Goal: Information Seeking & Learning: Learn about a topic

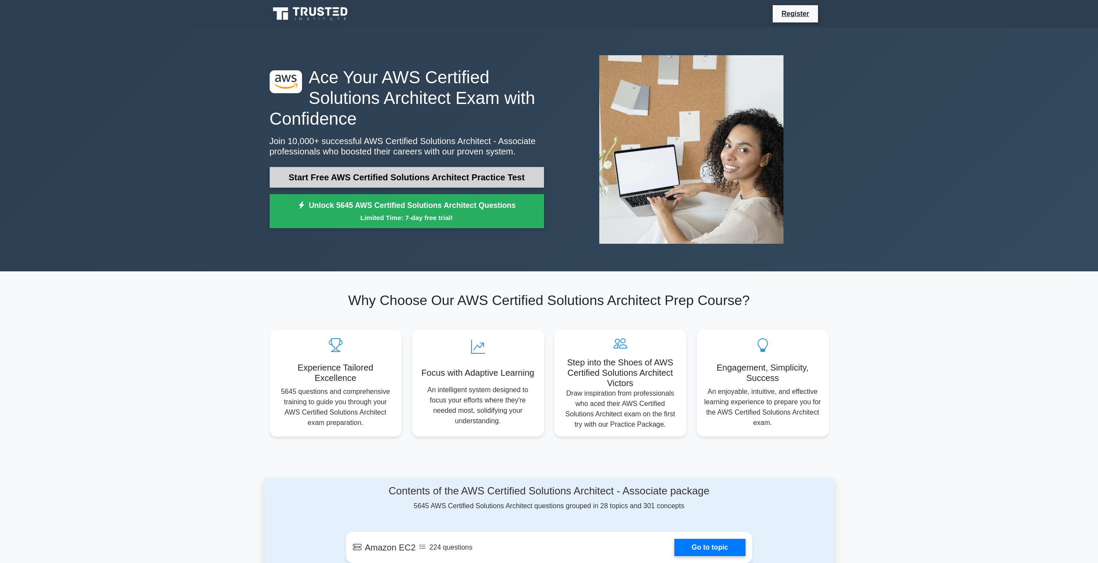
click at [400, 176] on link "Start Free AWS Certified Solutions Architect Practice Test" at bounding box center [407, 177] width 274 height 21
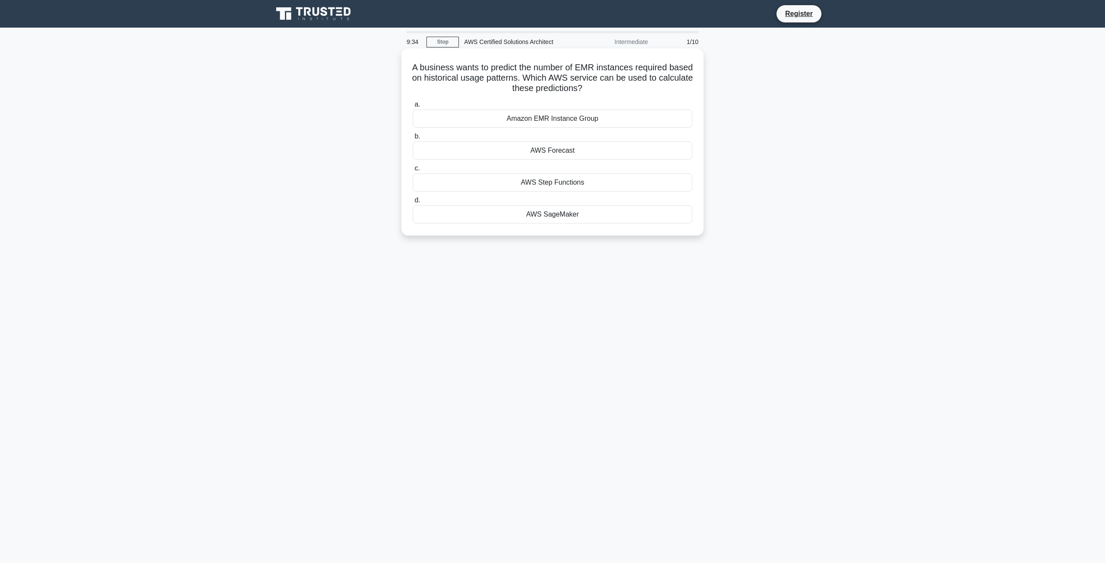
click at [560, 152] on div "AWS Forecast" at bounding box center [553, 151] width 280 height 18
click at [413, 139] on input "b. AWS Forecast" at bounding box center [413, 137] width 0 height 6
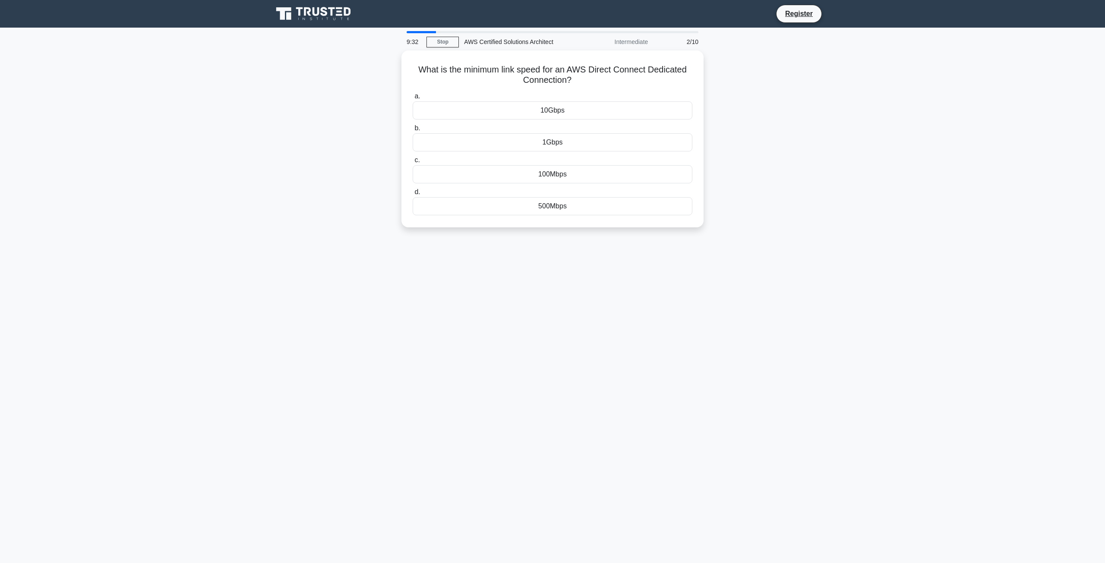
click at [769, 158] on div "What is the minimum link speed for an AWS Direct Connect Dedicated Connection? …" at bounding box center [553, 143] width 570 height 187
click at [579, 108] on div "10Gbps" at bounding box center [553, 108] width 280 height 18
click at [413, 97] on input "a. 10Gbps" at bounding box center [413, 94] width 0 height 6
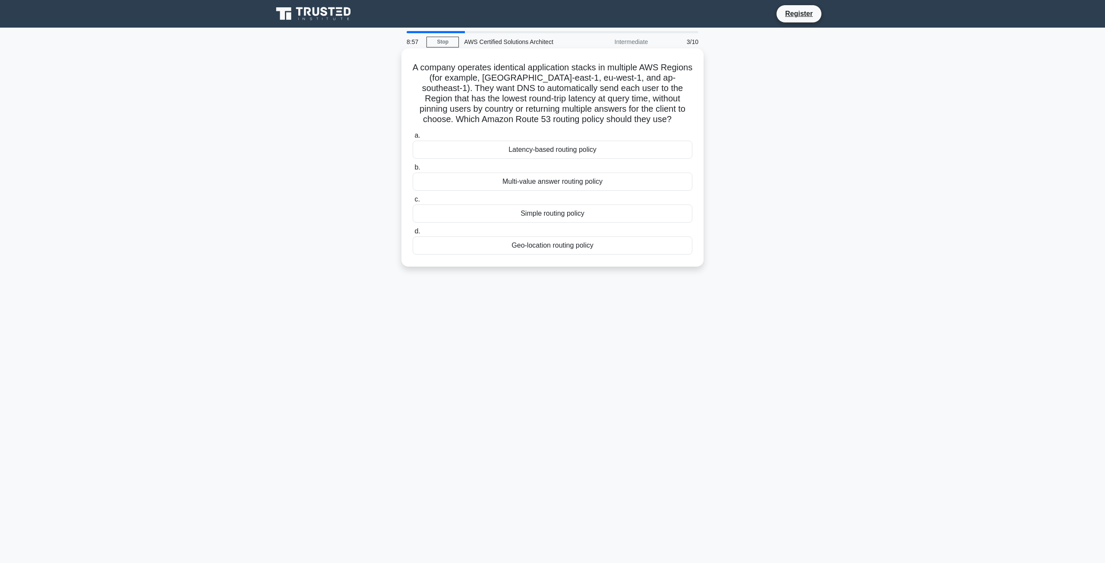
click at [602, 150] on div "Latency-based routing policy" at bounding box center [553, 150] width 280 height 18
click at [413, 139] on input "a. Latency-based routing policy" at bounding box center [413, 136] width 0 height 6
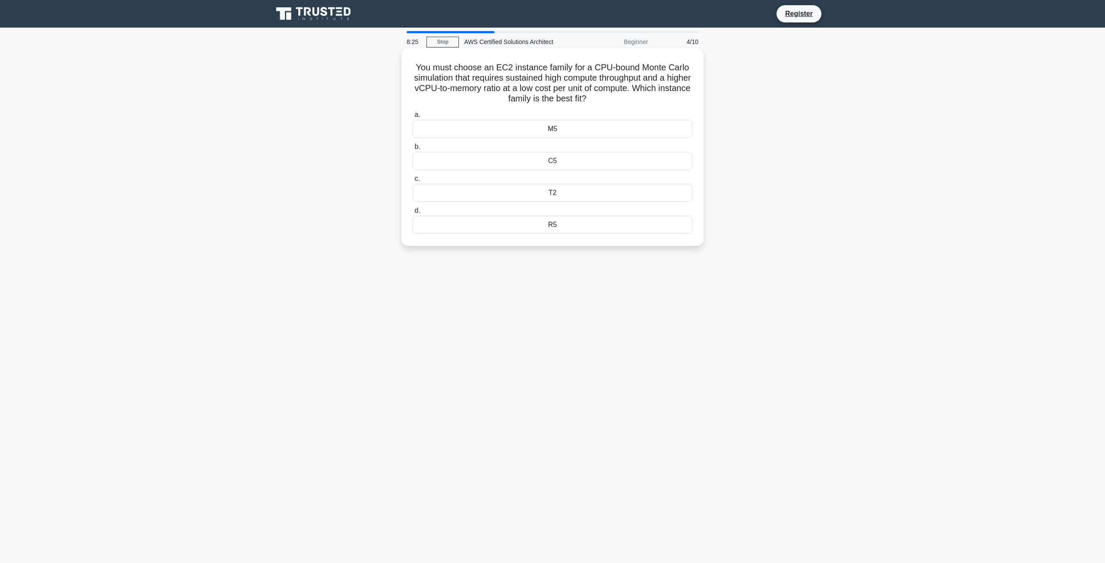
click at [539, 164] on div "C5" at bounding box center [553, 161] width 280 height 18
click at [413, 150] on input "b. C5" at bounding box center [413, 147] width 0 height 6
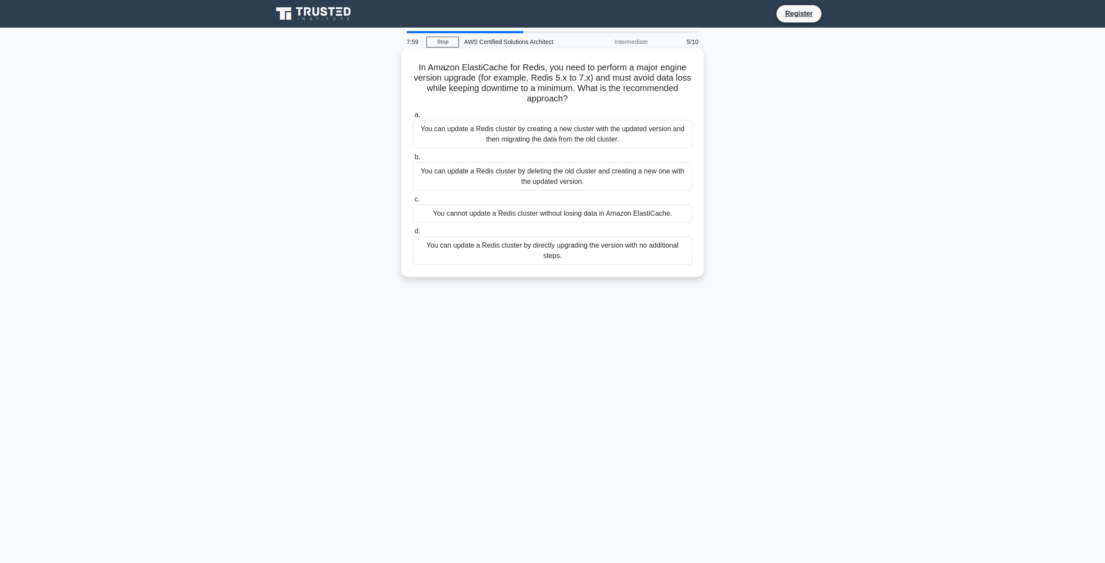
click at [578, 249] on div "You can update a Redis cluster by directly upgrading the version with no additi…" at bounding box center [553, 250] width 280 height 28
click at [413, 234] on input "d. You can update a Redis cluster by directly upgrading the version with no add…" at bounding box center [413, 232] width 0 height 6
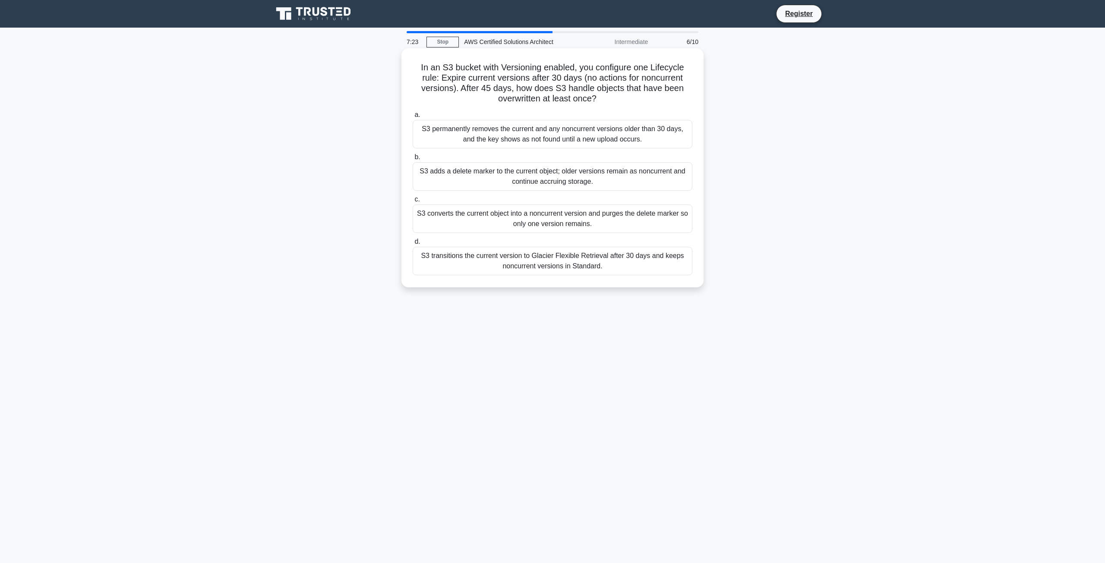
click at [668, 174] on div "S3 adds a delete marker to the current object; older versions remain as noncurr…" at bounding box center [553, 176] width 280 height 28
click at [413, 160] on input "b. S3 adds a delete marker to the current object; older versions remain as nonc…" at bounding box center [413, 157] width 0 height 6
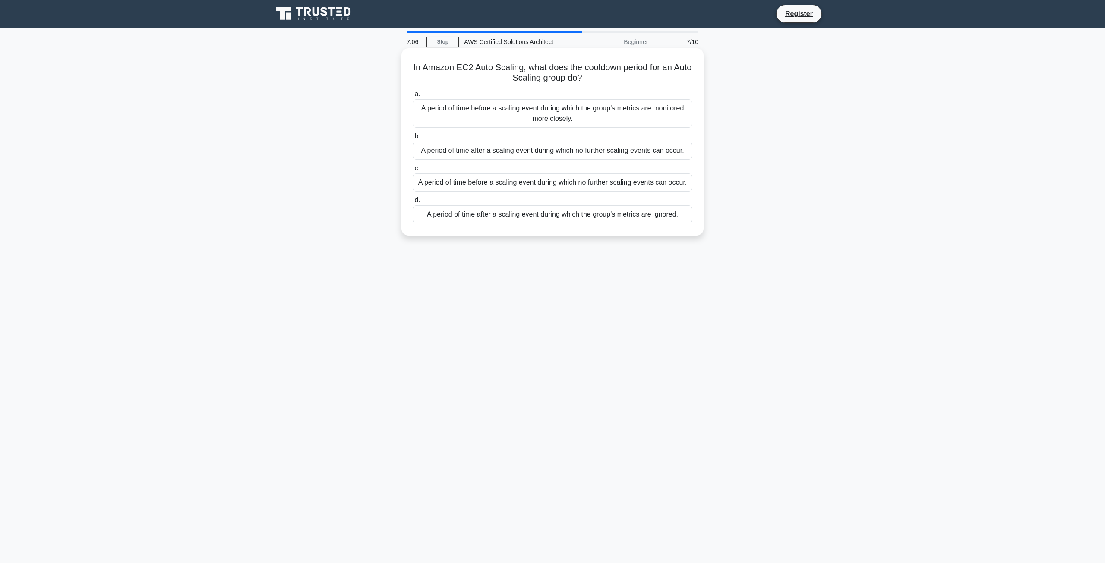
click at [635, 156] on div "A period of time after a scaling event during which no further scaling events c…" at bounding box center [553, 151] width 280 height 18
click at [413, 139] on input "b. A period of time after a scaling event during which no further scaling event…" at bounding box center [413, 137] width 0 height 6
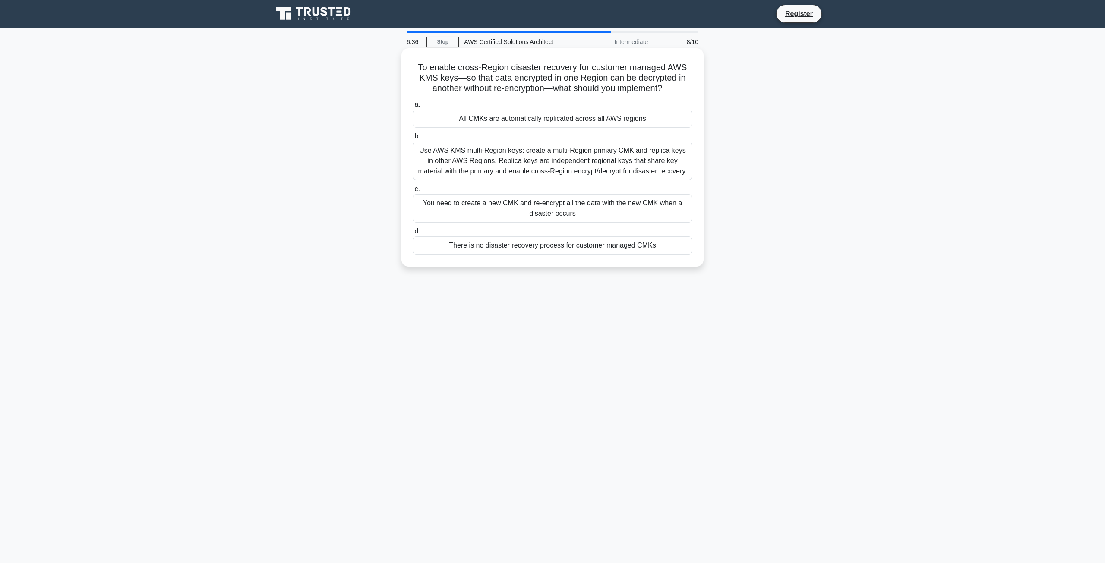
click at [551, 117] on div "All CMKs are automatically replicated across all AWS regions" at bounding box center [553, 119] width 280 height 18
click at [413, 107] on input "a. All CMKs are automatically replicated across all AWS regions" at bounding box center [413, 105] width 0 height 6
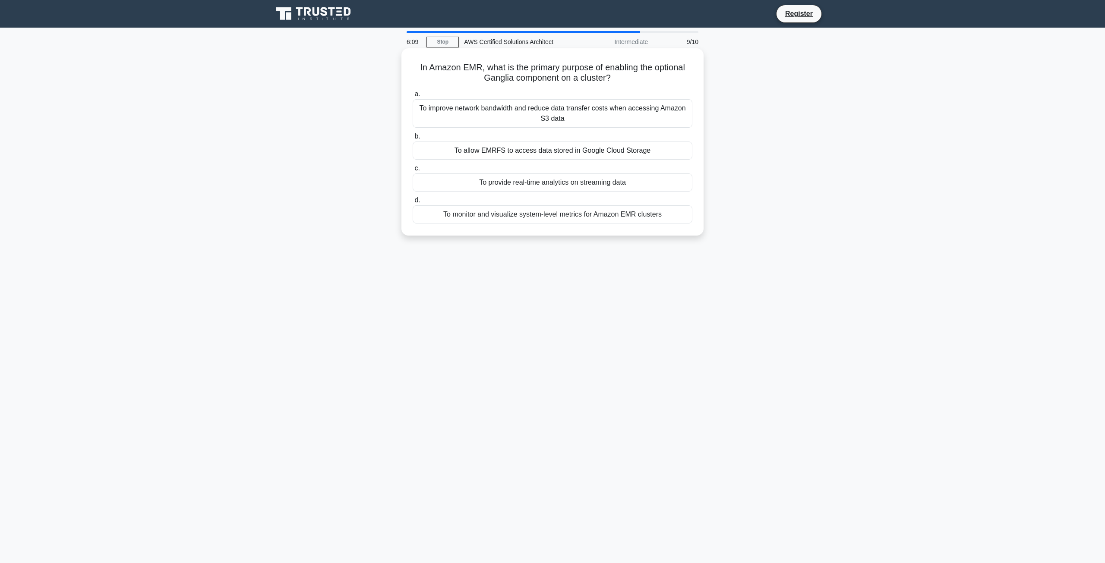
click at [622, 216] on div "To monitor and visualize system-level metrics for Amazon EMR clusters" at bounding box center [553, 214] width 280 height 18
click at [413, 203] on input "d. To monitor and visualize system-level metrics for Amazon EMR clusters" at bounding box center [413, 201] width 0 height 6
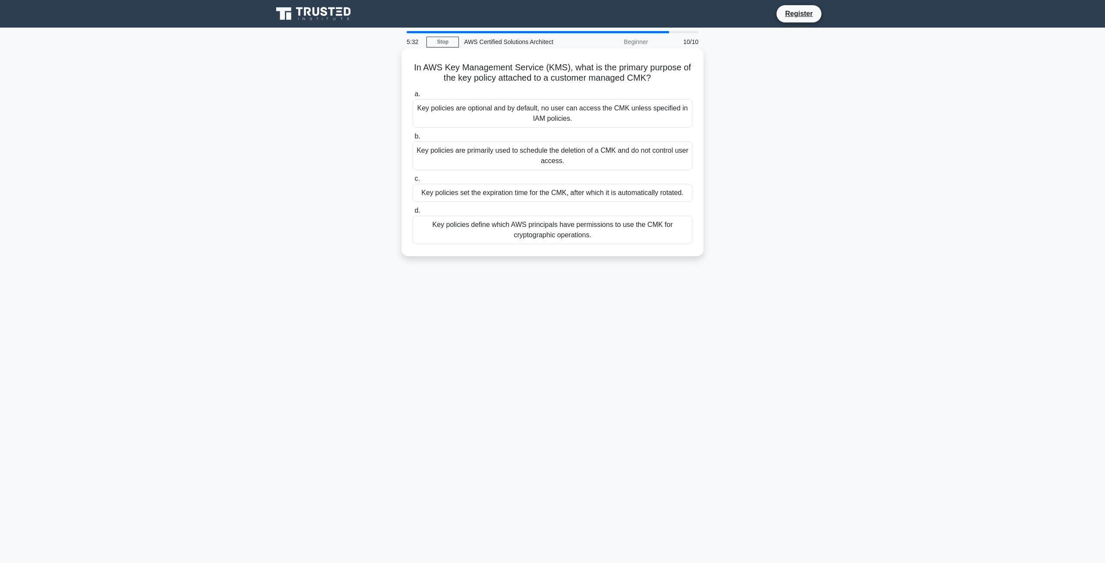
click at [578, 195] on div "Key policies set the expiration time for the CMK, after which it is automatical…" at bounding box center [553, 193] width 280 height 18
click at [413, 182] on input "c. Key policies set the expiration time for the CMK, after which it is automati…" at bounding box center [413, 179] width 0 height 6
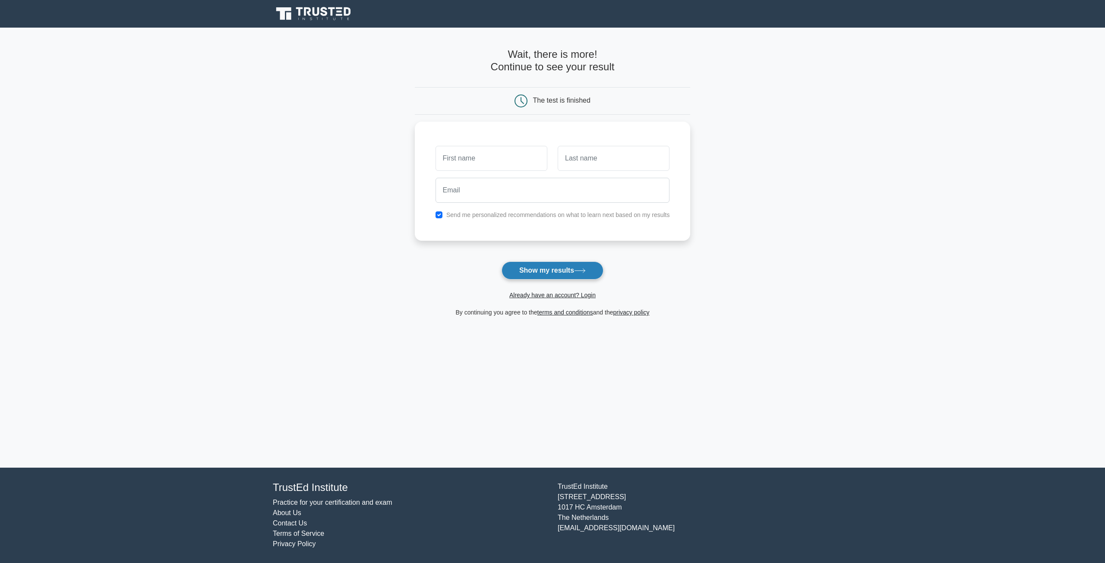
click at [527, 268] on button "Show my results" at bounding box center [552, 271] width 102 height 18
type input "Kamil"
click at [624, 154] on input "Bami," at bounding box center [614, 156] width 112 height 25
type input "Bamil"
type input "kamil@gmail.com"
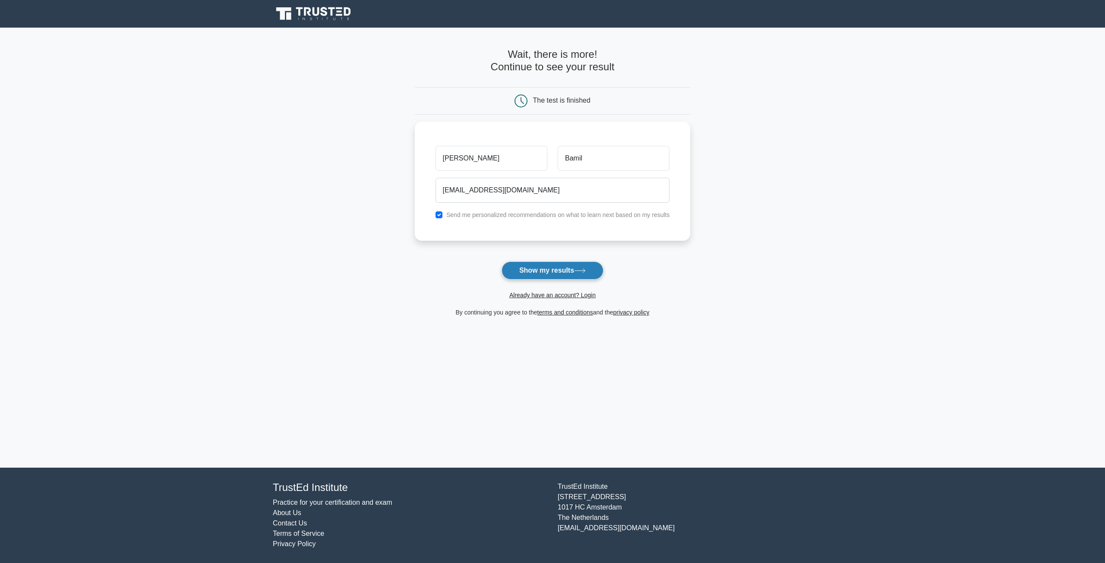
click at [572, 275] on button "Show my results" at bounding box center [552, 271] width 102 height 18
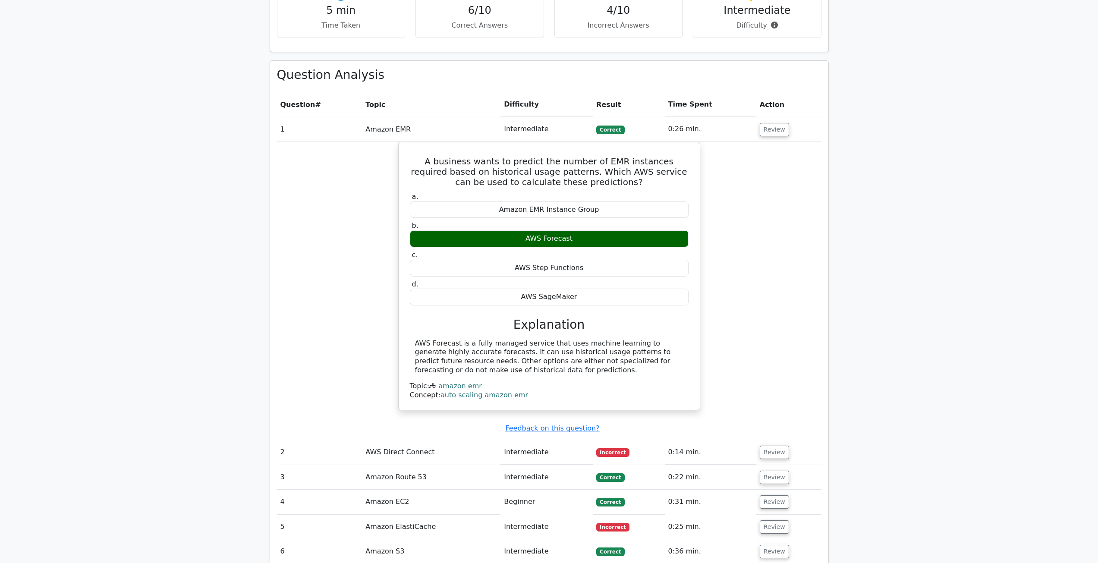
scroll to position [690, 0]
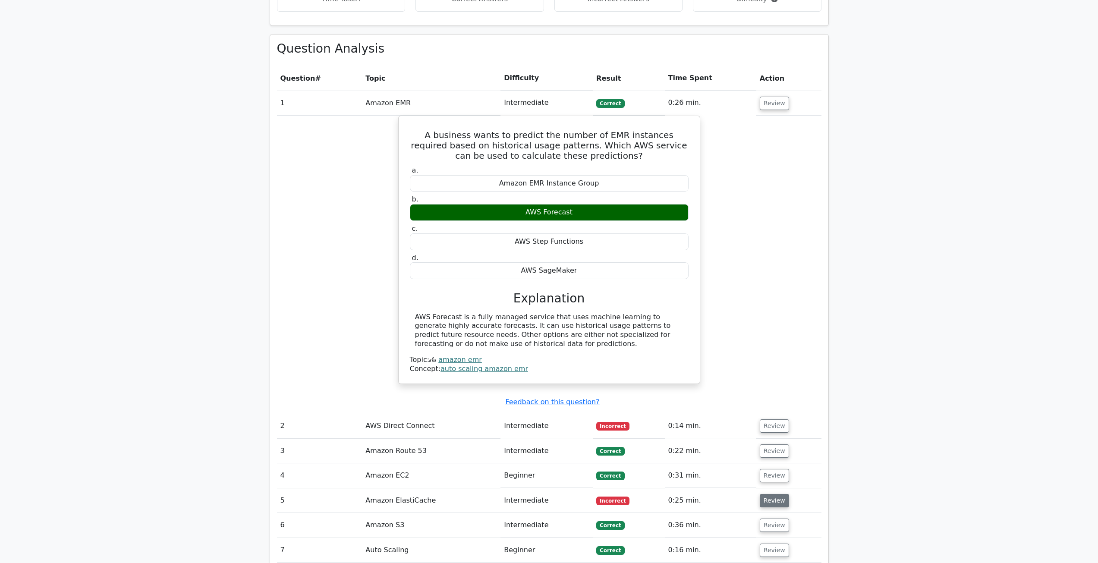
click at [763, 494] on button "Review" at bounding box center [774, 500] width 29 height 13
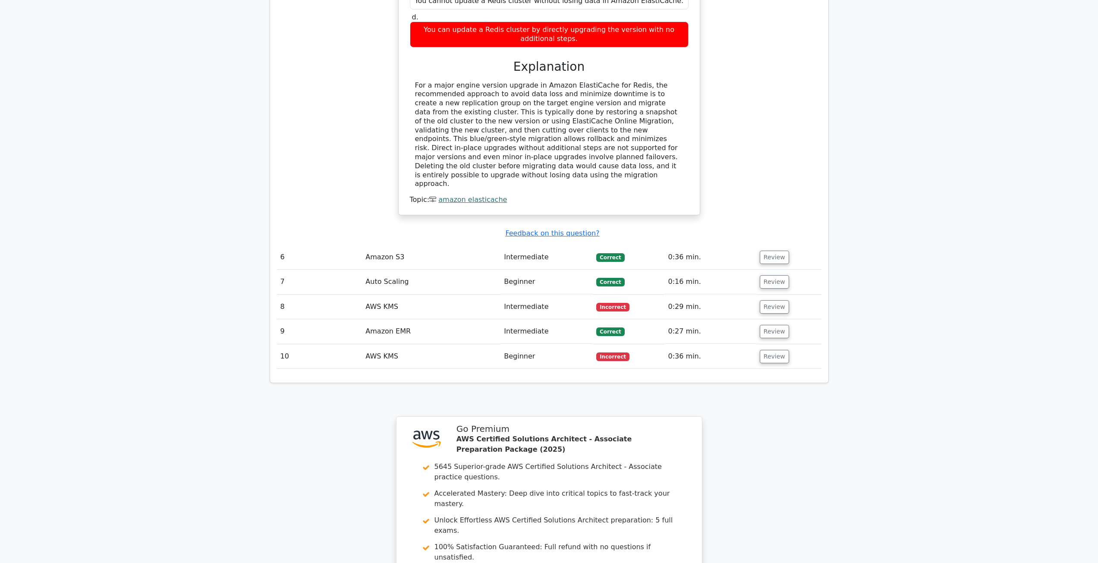
scroll to position [1354, 0]
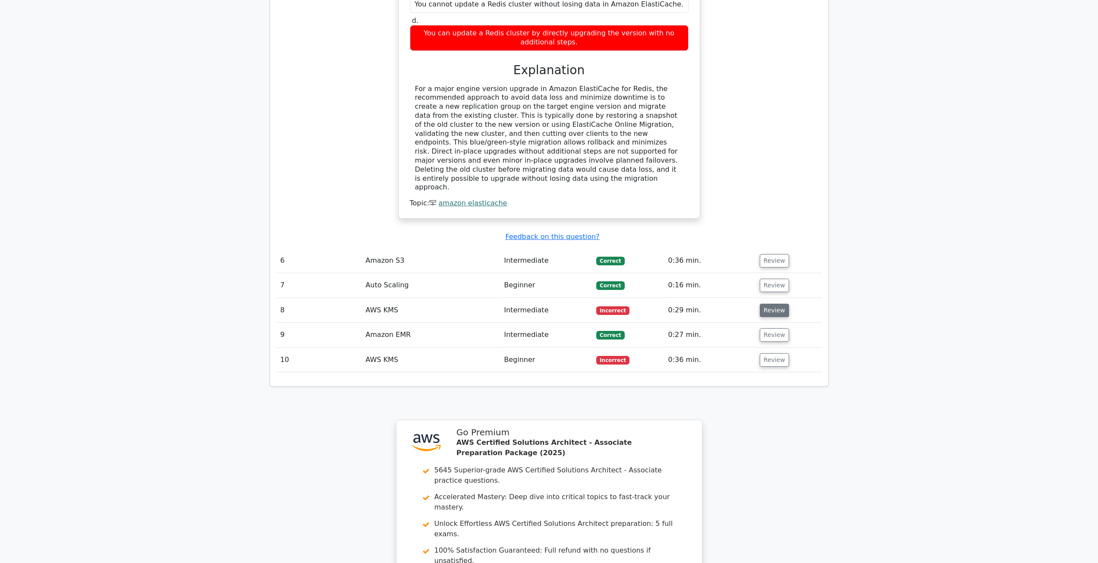
click at [777, 304] on button "Review" at bounding box center [774, 310] width 29 height 13
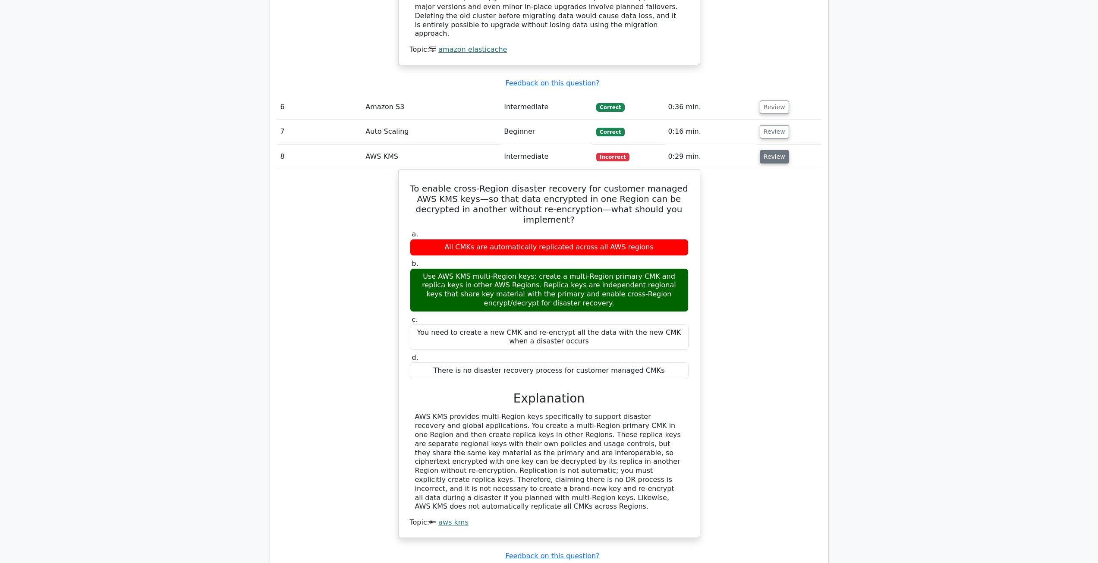
scroll to position [1526, 0]
